Goal: Information Seeking & Learning: Learn about a topic

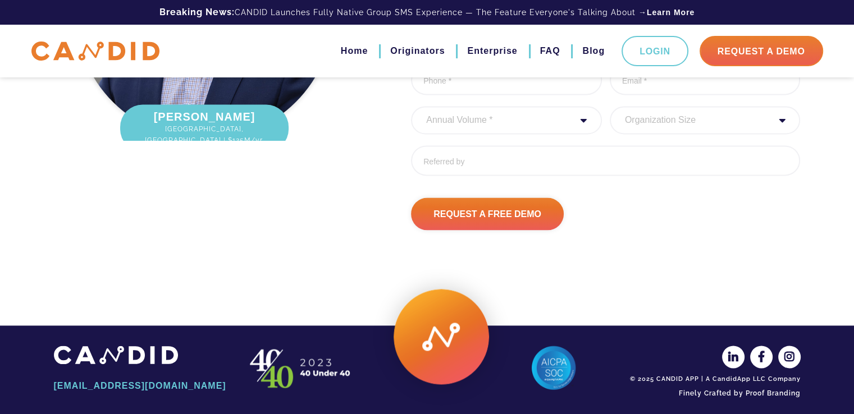
scroll to position [1598, 0]
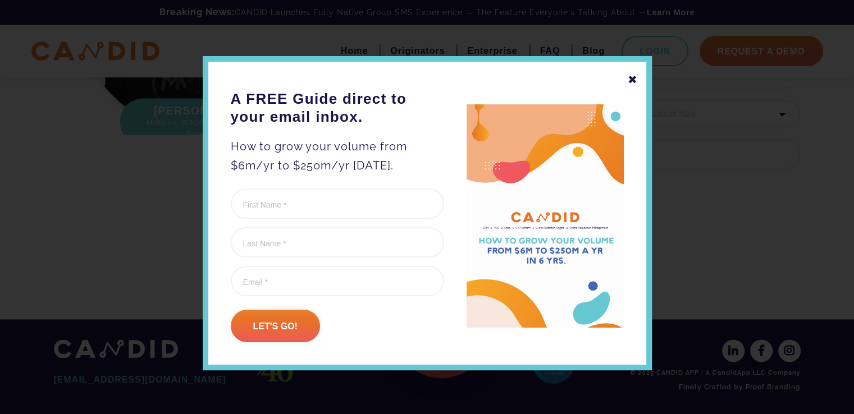
click at [627, 81] on div "✖" at bounding box center [632, 79] width 10 height 19
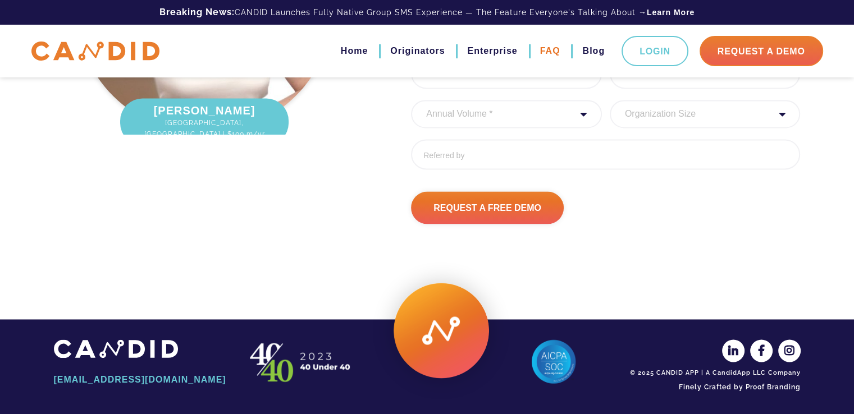
click at [547, 49] on link "FAQ" at bounding box center [550, 51] width 20 height 19
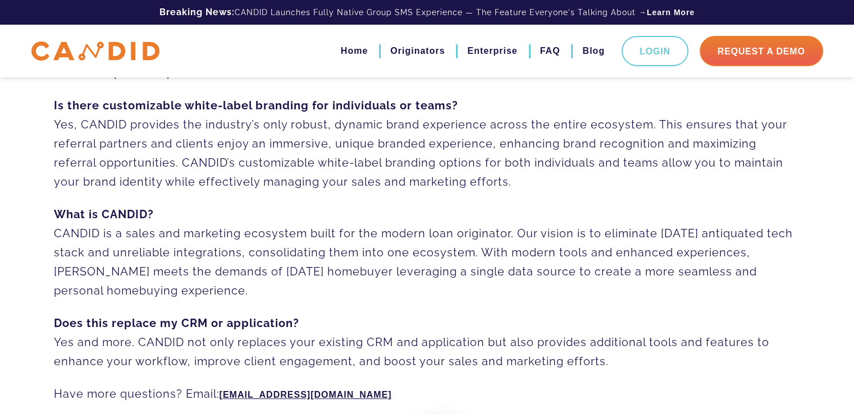
scroll to position [891, 0]
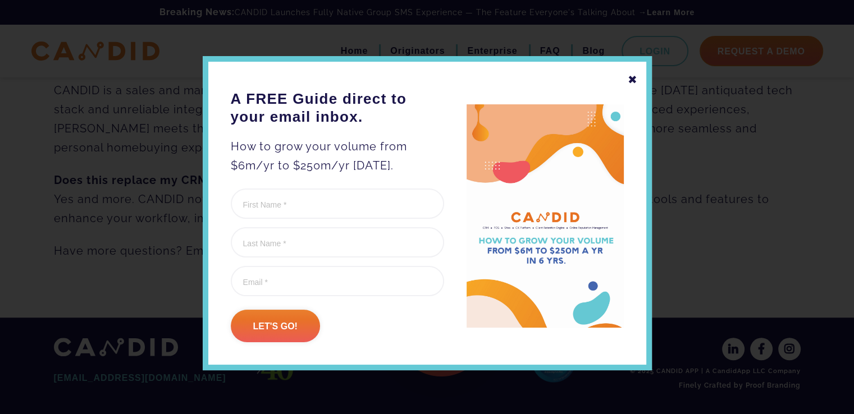
click at [629, 79] on div "✖" at bounding box center [632, 79] width 10 height 19
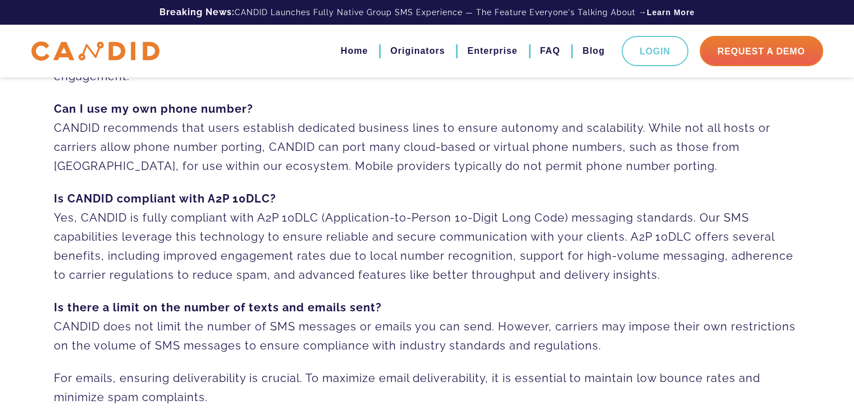
scroll to position [0, 0]
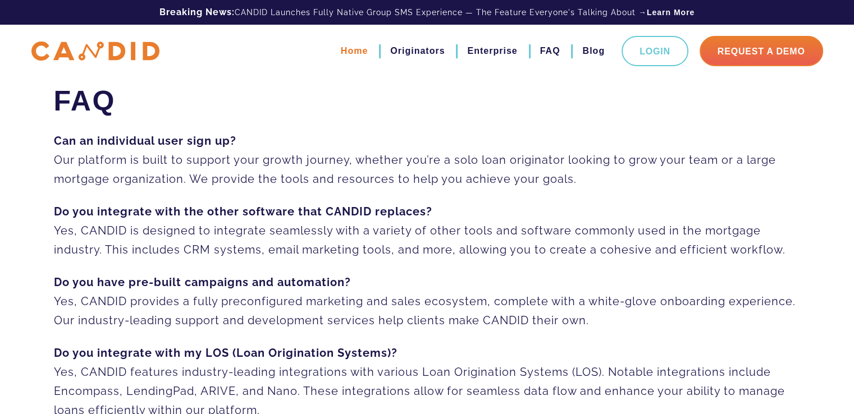
click at [352, 48] on link "Home" at bounding box center [354, 51] width 27 height 19
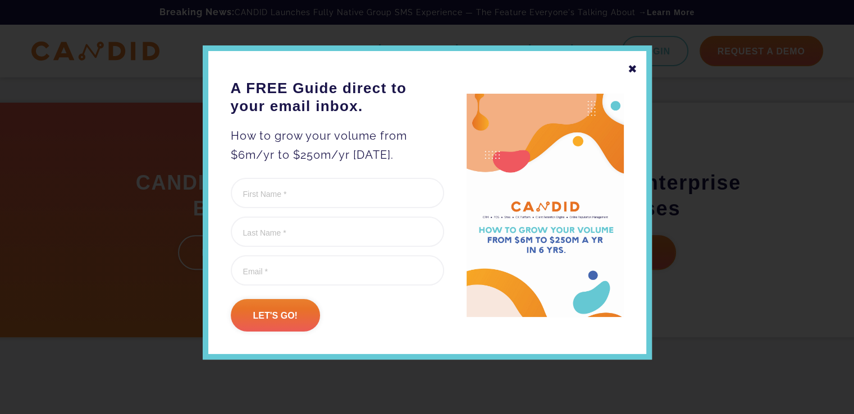
scroll to position [374, 0]
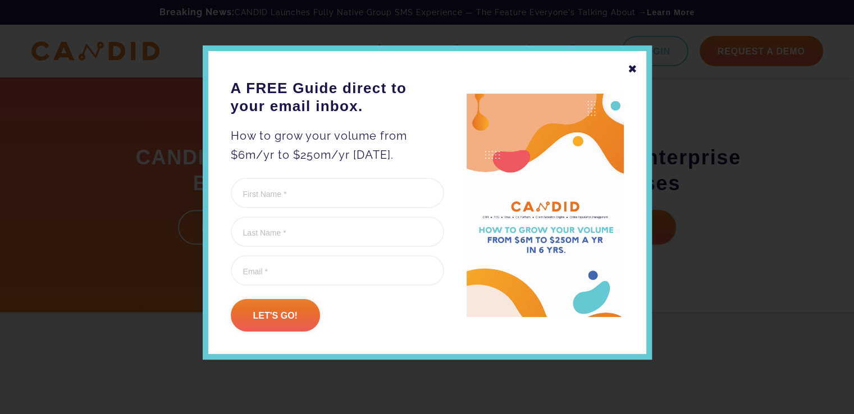
click at [628, 65] on div "✖" at bounding box center [632, 68] width 10 height 19
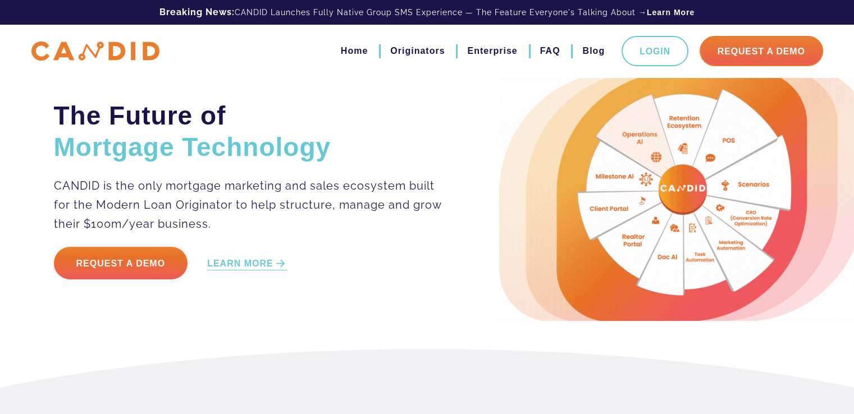
scroll to position [0, 0]
